Goal: Transaction & Acquisition: Subscribe to service/newsletter

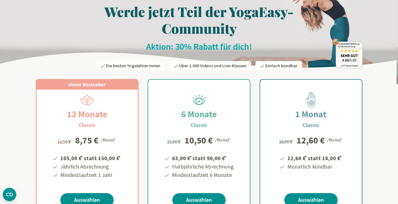
scroll to position [27, 0]
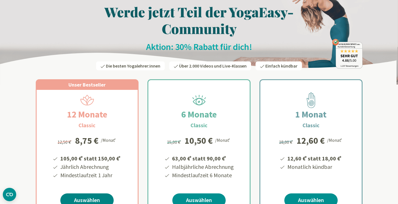
click at [88, 197] on link "Auswählen" at bounding box center [86, 201] width 53 height 14
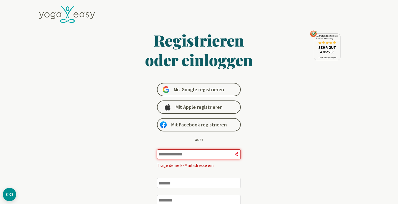
click at [211, 158] on input "email" at bounding box center [199, 155] width 84 height 10
type input "**********"
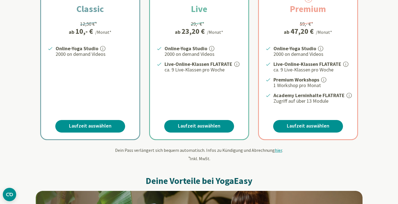
scroll to position [146, 0]
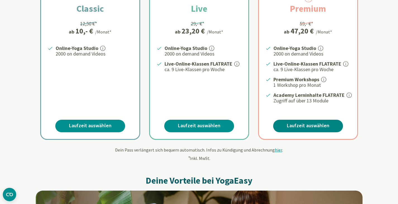
click at [318, 126] on link "Laufzeit auswählen" at bounding box center [308, 126] width 70 height 13
